Goal: Use online tool/utility

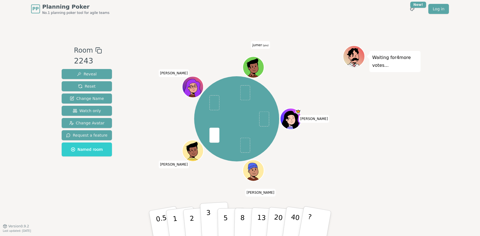
click at [205, 208] on button "3" at bounding box center [215, 222] width 30 height 43
click at [195, 211] on button "2" at bounding box center [199, 223] width 32 height 44
click at [213, 210] on button "3" at bounding box center [215, 222] width 30 height 43
click at [196, 223] on button "2" at bounding box center [199, 223] width 32 height 44
click at [213, 210] on button "3" at bounding box center [215, 222] width 30 height 43
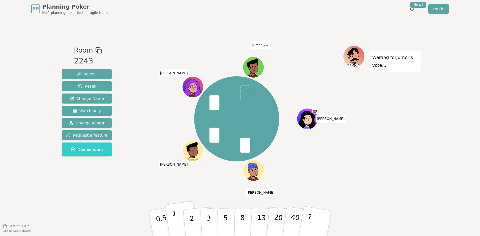
click at [180, 225] on button "1" at bounding box center [181, 223] width 33 height 45
